Goal: Task Accomplishment & Management: Manage account settings

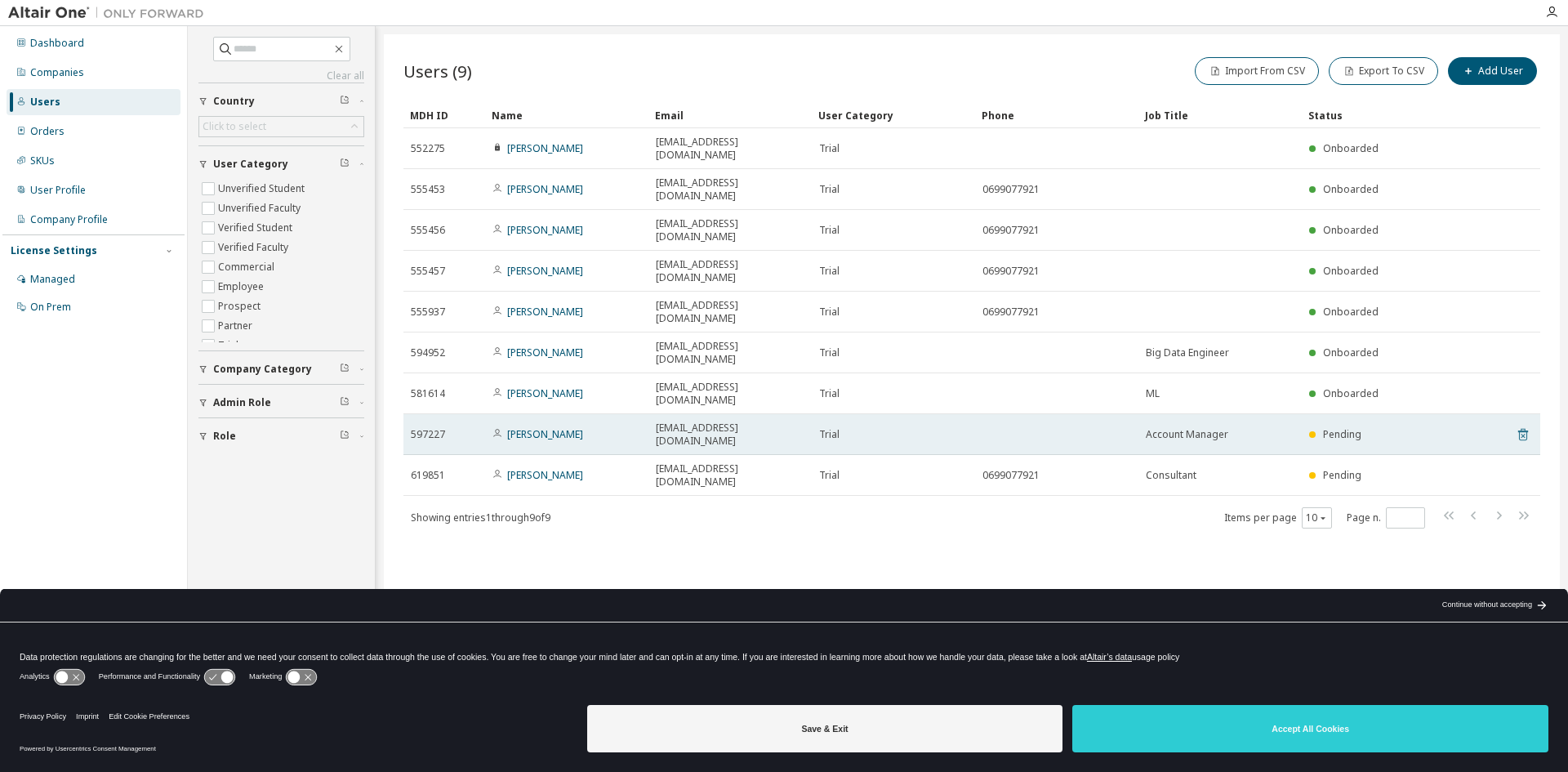
click at [1522, 425] on icon at bounding box center [1523, 435] width 15 height 20
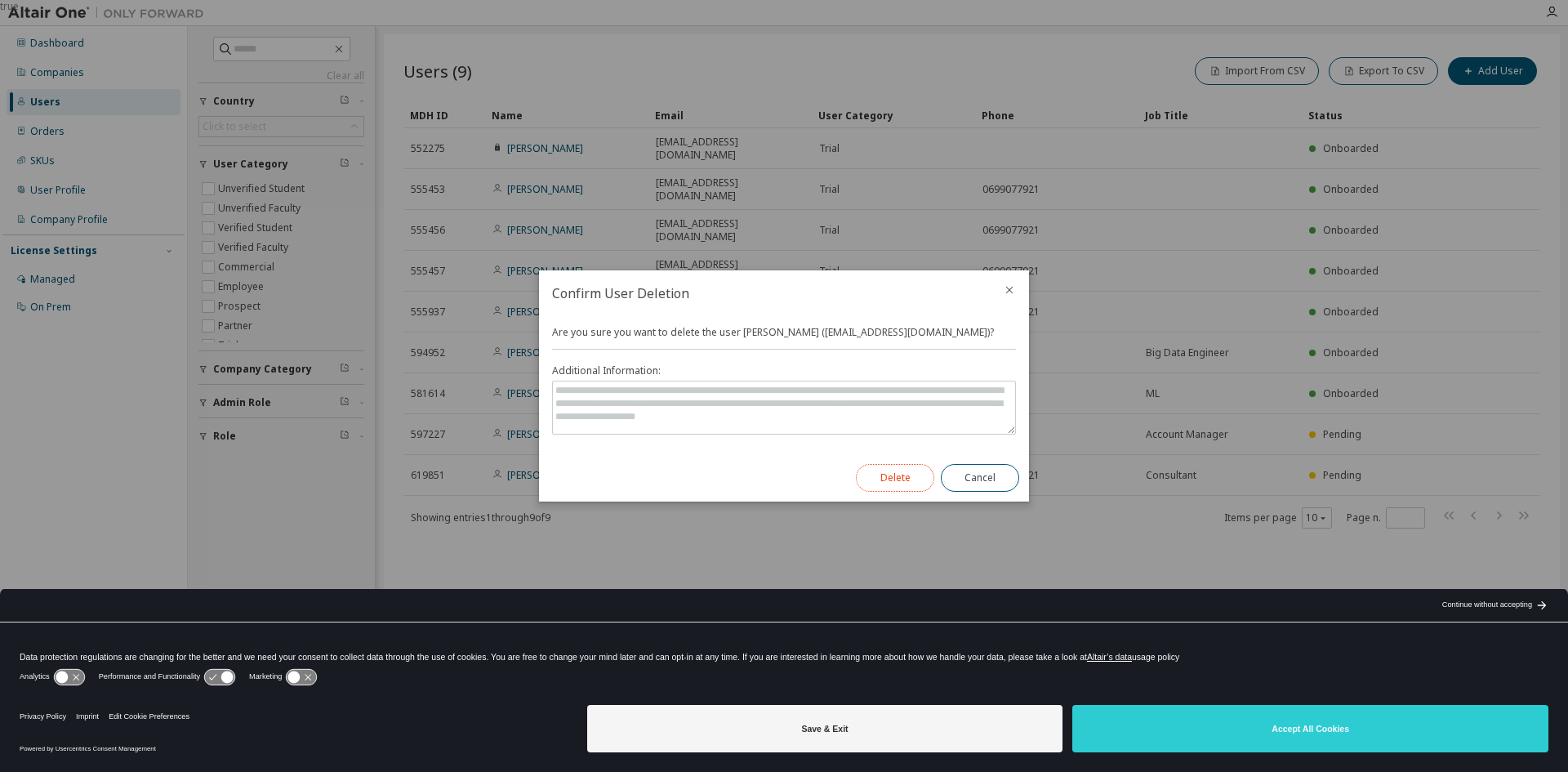
click at [896, 482] on button "Delete" at bounding box center [895, 478] width 79 height 28
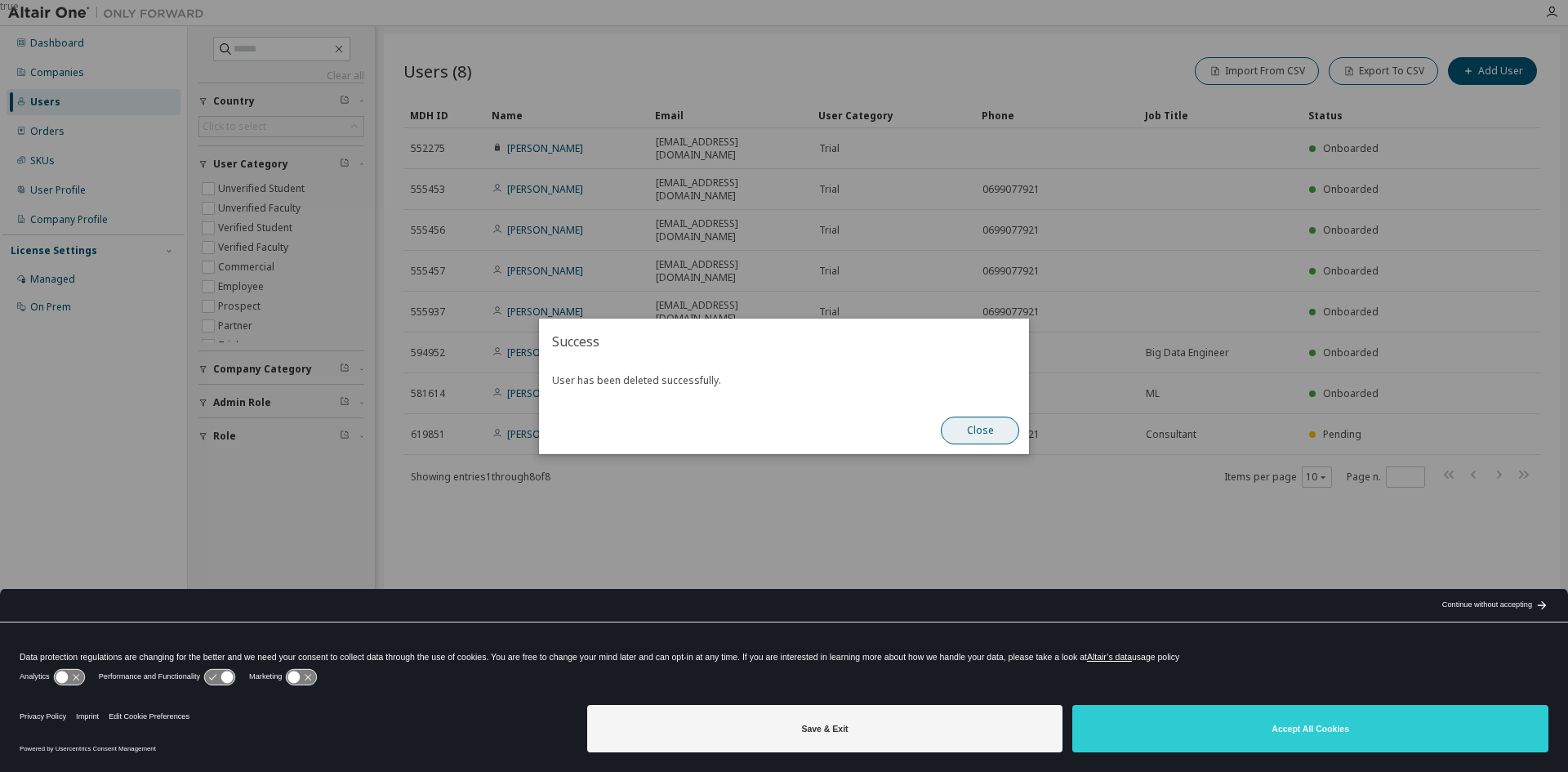
click at [975, 425] on button "Close" at bounding box center [980, 431] width 79 height 28
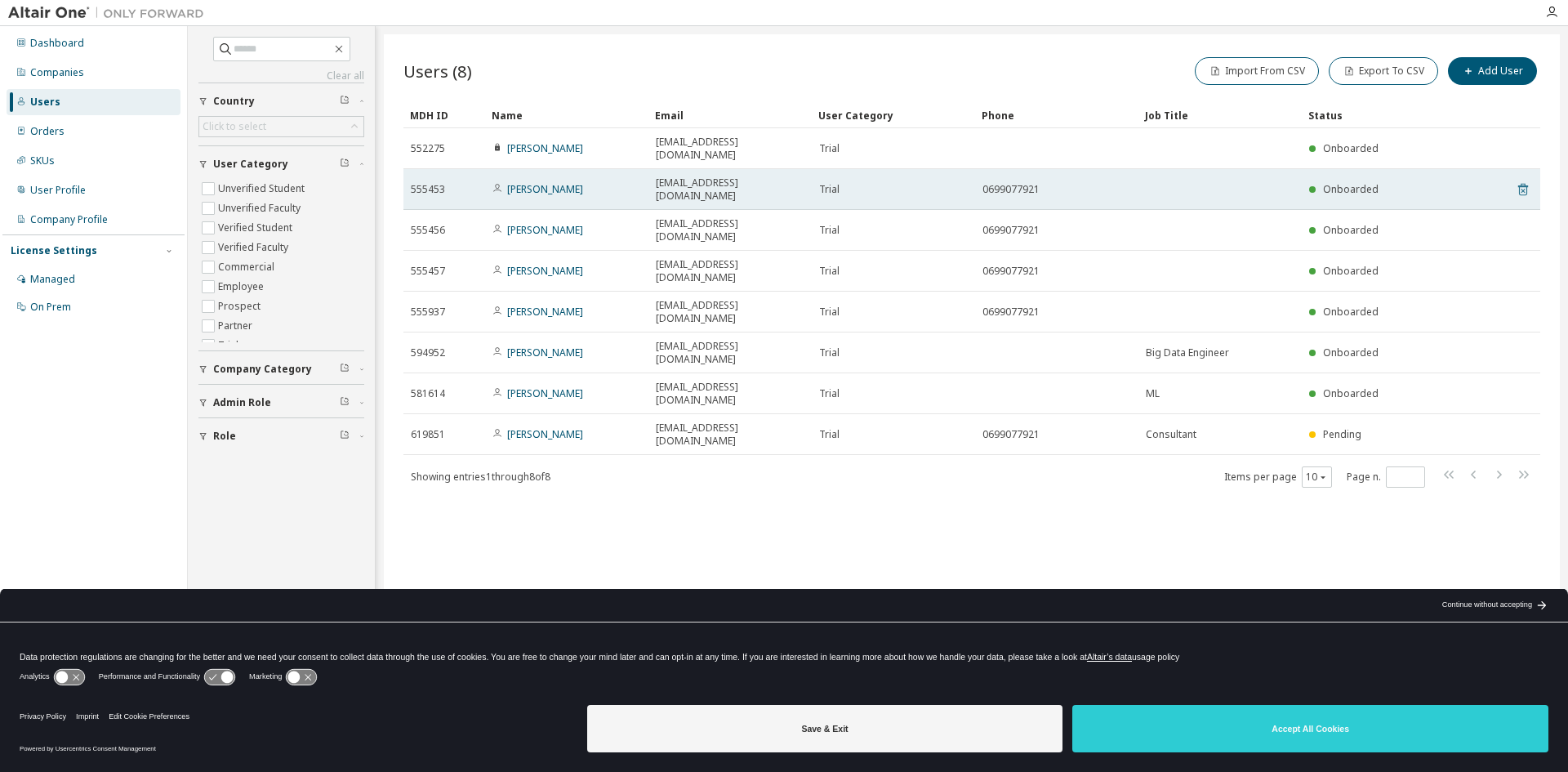
click at [1519, 184] on icon at bounding box center [1523, 190] width 10 height 12
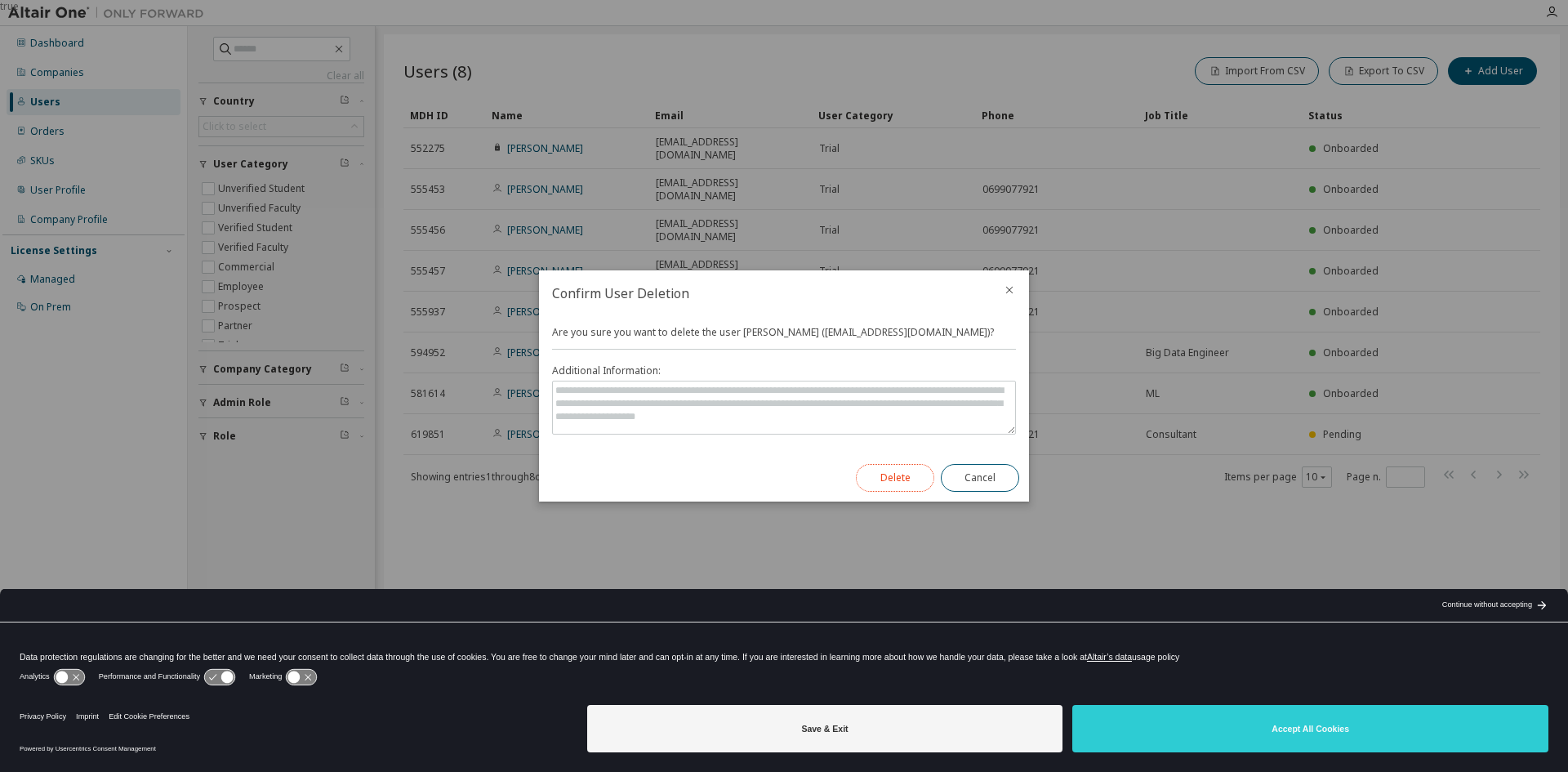
click at [896, 488] on button "Delete" at bounding box center [895, 478] width 79 height 28
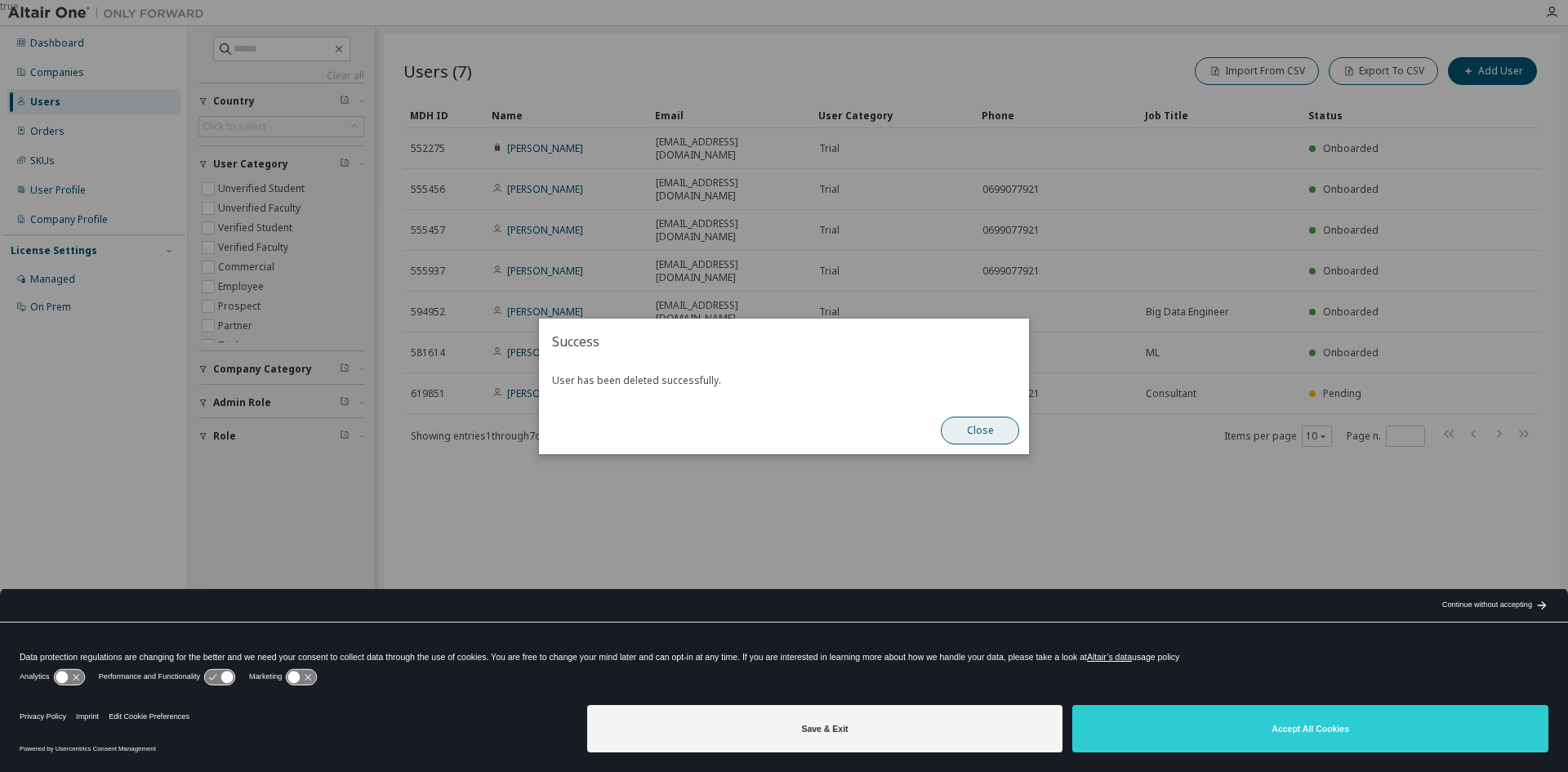
click at [960, 431] on button "Close" at bounding box center [980, 431] width 79 height 28
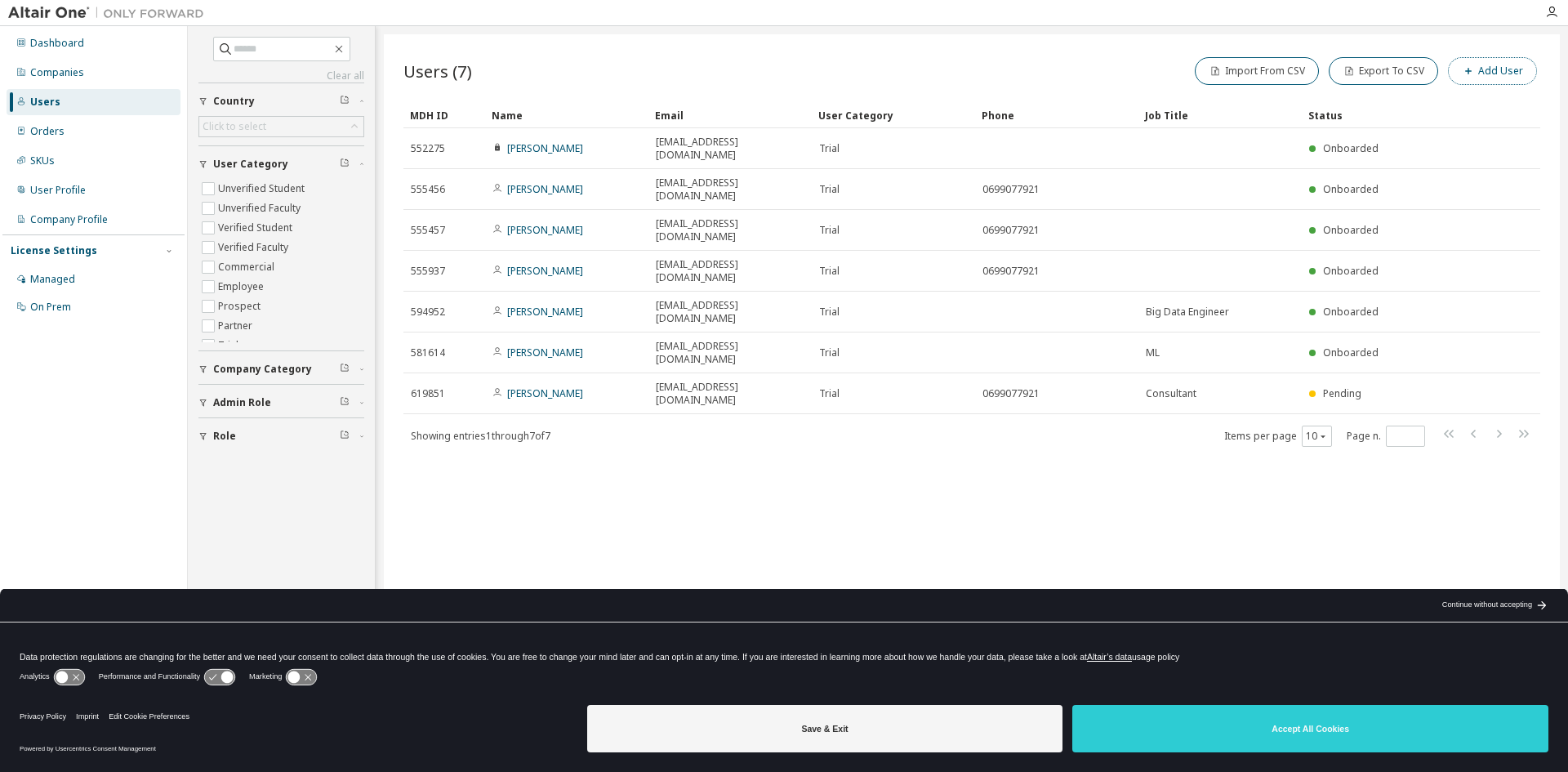
click at [1459, 74] on button "Add User" at bounding box center [1492, 71] width 89 height 28
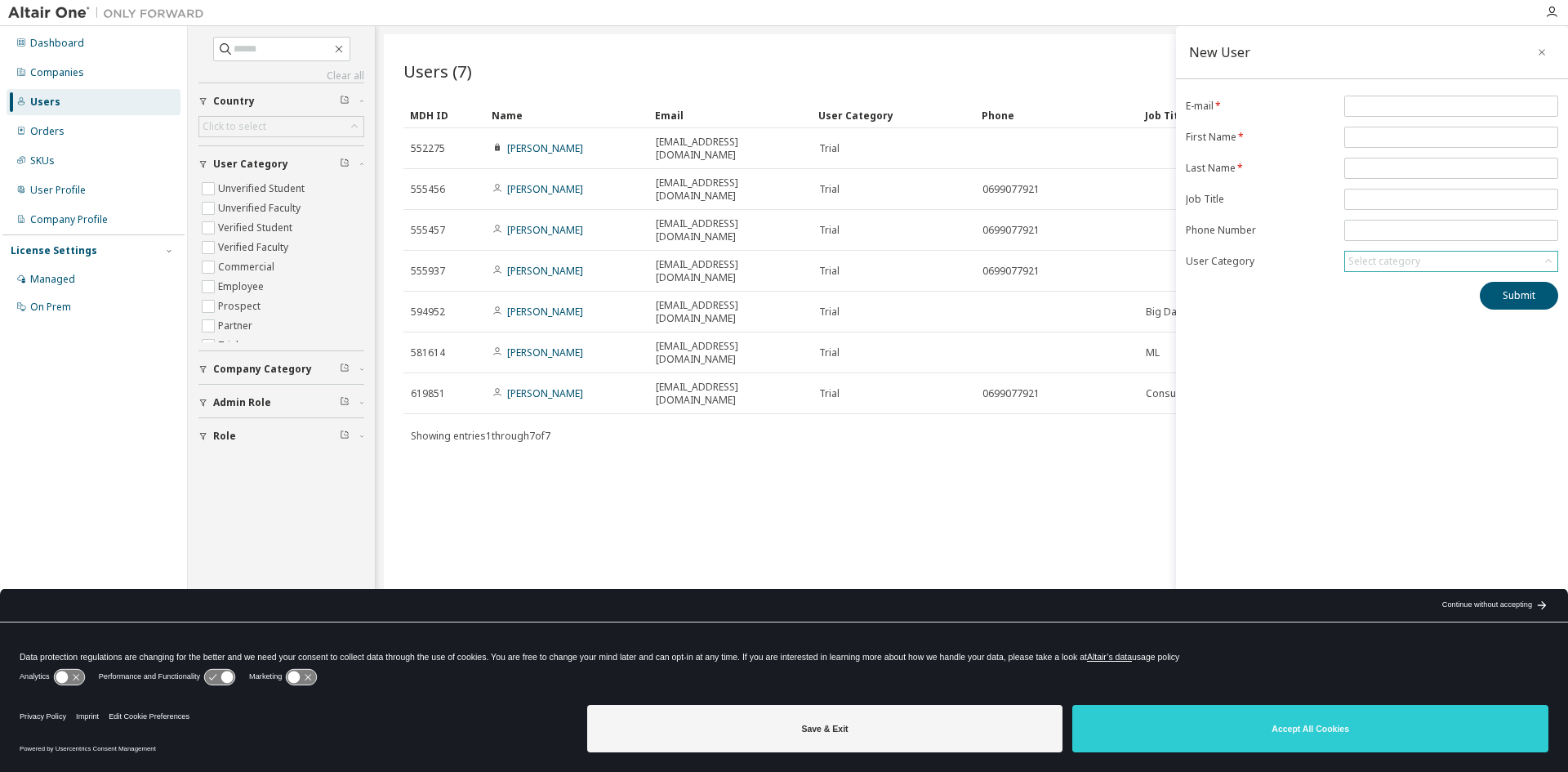
click at [1379, 260] on div "Select category" at bounding box center [1384, 262] width 72 height 13
click at [61, 47] on div "Dashboard" at bounding box center [56, 43] width 54 height 13
